Goal: Check status

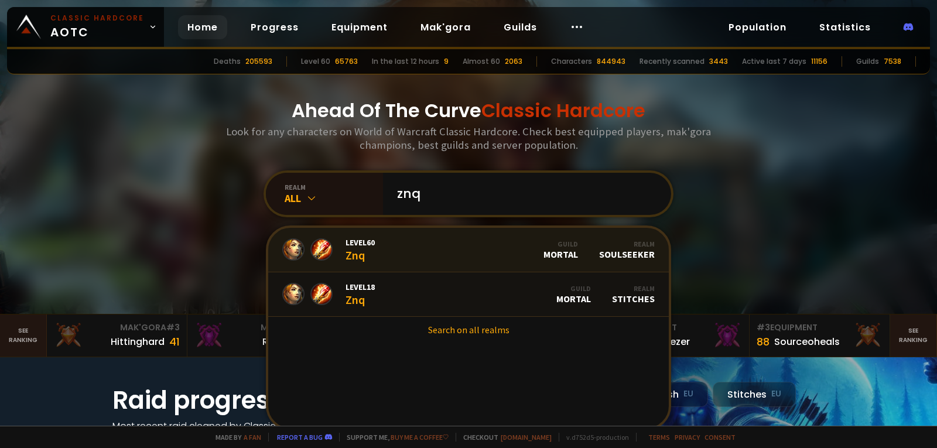
type input "znq"
click at [385, 252] on link "Level 60 Znq Guild Mortal Realm Soulseeker" at bounding box center [468, 250] width 400 height 44
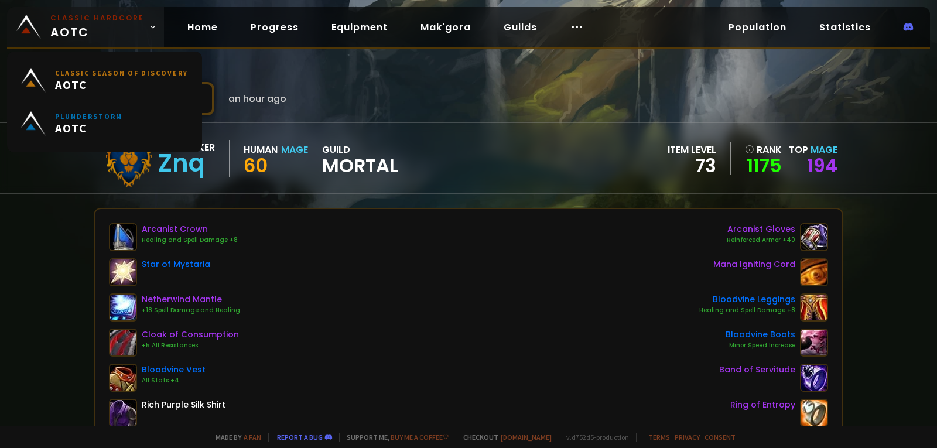
click at [65, 23] on span "Classic Hardcore AOTC" at bounding box center [97, 27] width 94 height 28
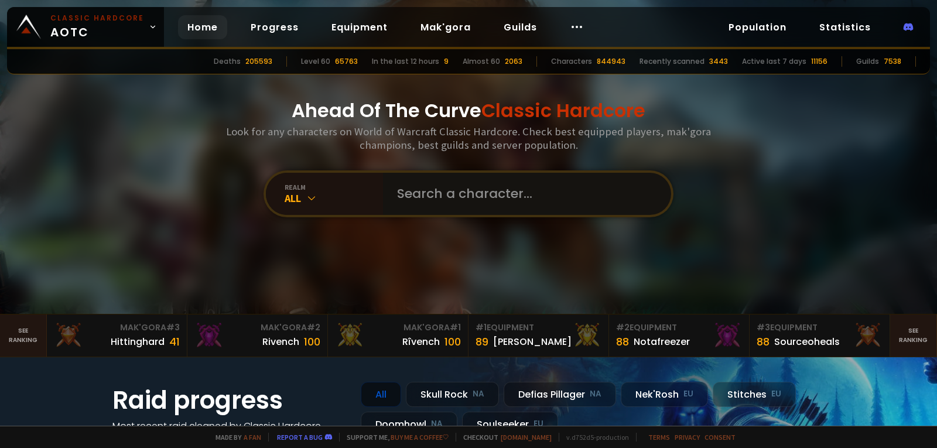
click at [390, 194] on input "text" at bounding box center [523, 194] width 267 height 42
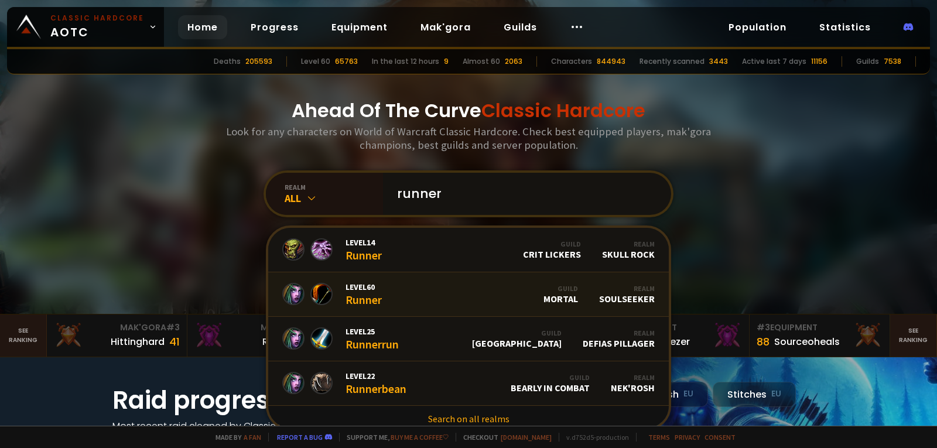
type input "runner"
click at [388, 290] on link "Level 60 Runner Guild Mortal Realm Soulseeker" at bounding box center [468, 294] width 400 height 44
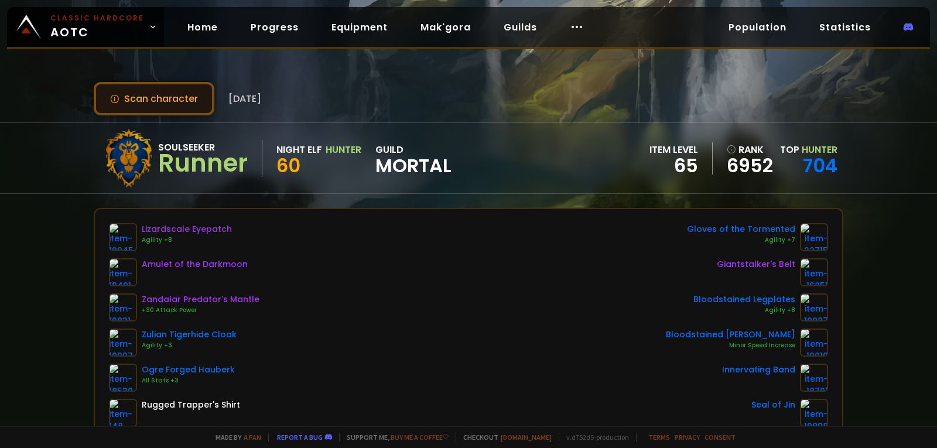
click at [193, 103] on button "Scan character" at bounding box center [154, 98] width 121 height 33
click at [175, 80] on div "Scan character [DATE] Soulseeker Runner Night Elf Hunter 60 guild Mortal item l…" at bounding box center [468, 213] width 937 height 426
click at [166, 87] on button "Scan character" at bounding box center [154, 98] width 121 height 33
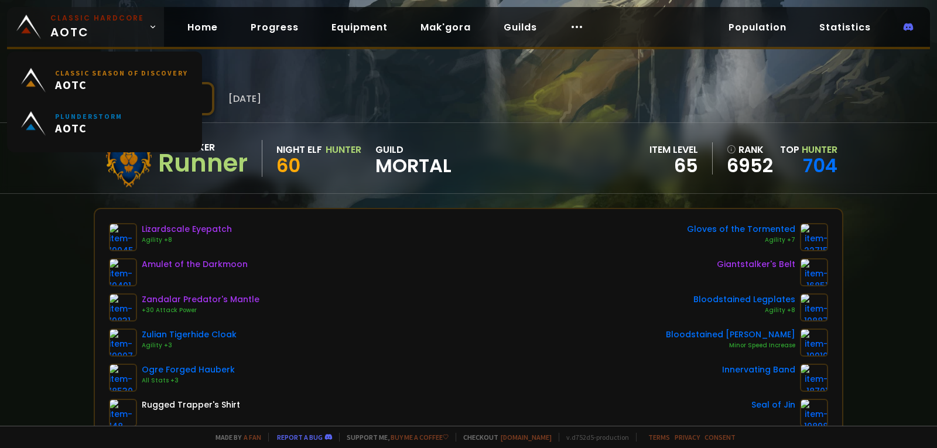
click at [88, 26] on span "Classic Hardcore AOTC" at bounding box center [97, 27] width 94 height 28
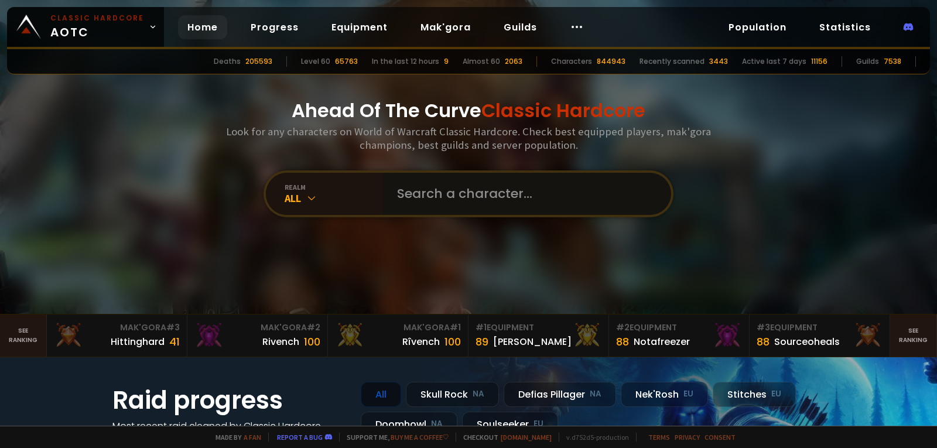
click at [418, 206] on input "text" at bounding box center [523, 194] width 267 height 42
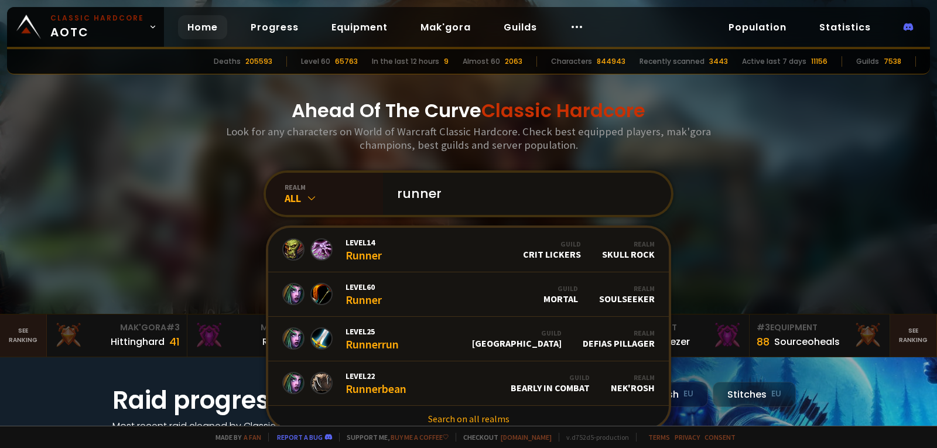
type input "runner"
click at [359, 289] on span "Level 60" at bounding box center [363, 287] width 36 height 11
